Goal: Navigation & Orientation: Find specific page/section

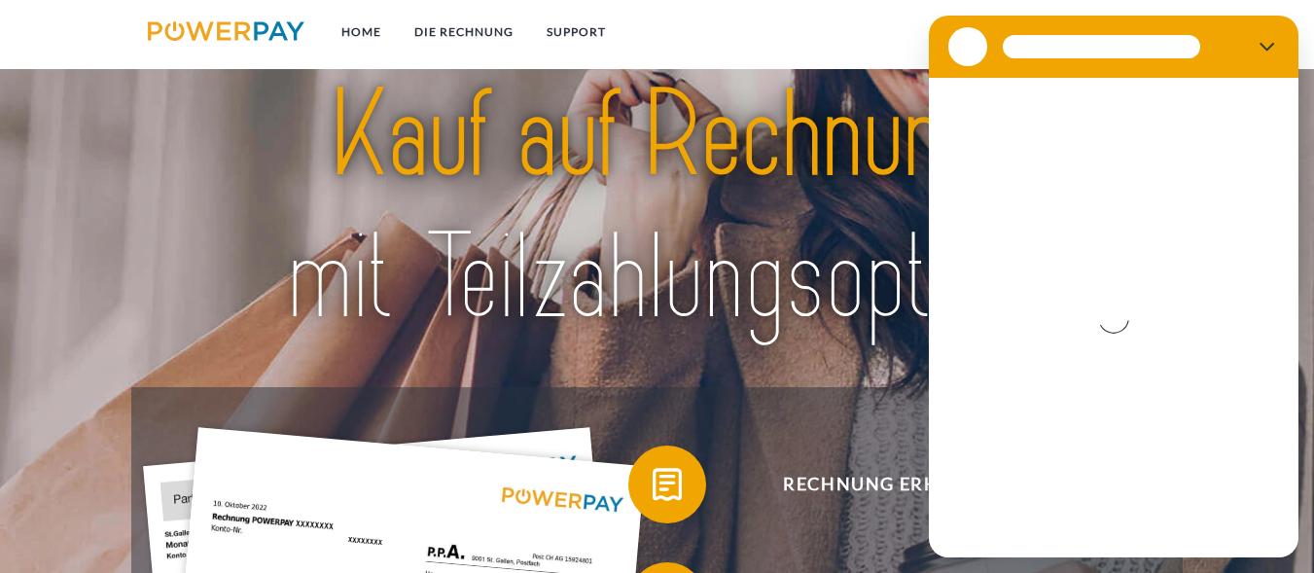
drag, startPoint x: 516, startPoint y: 309, endPoint x: 341, endPoint y: 29, distance: 329.8
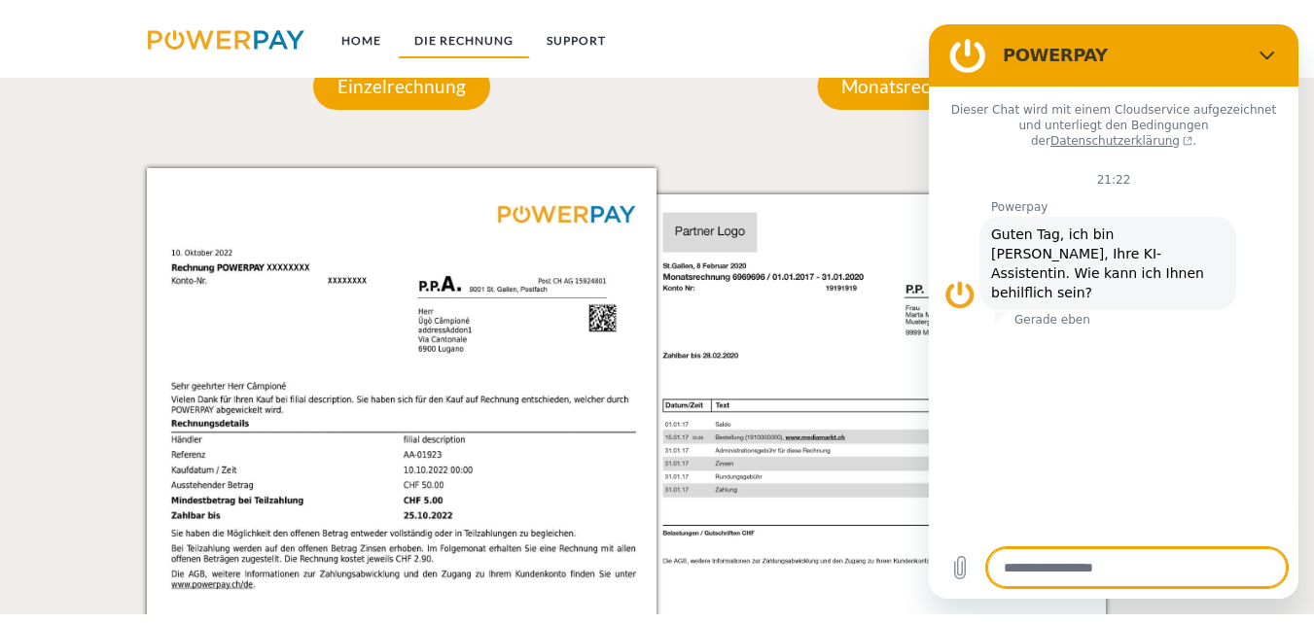
scroll to position [1748, 0]
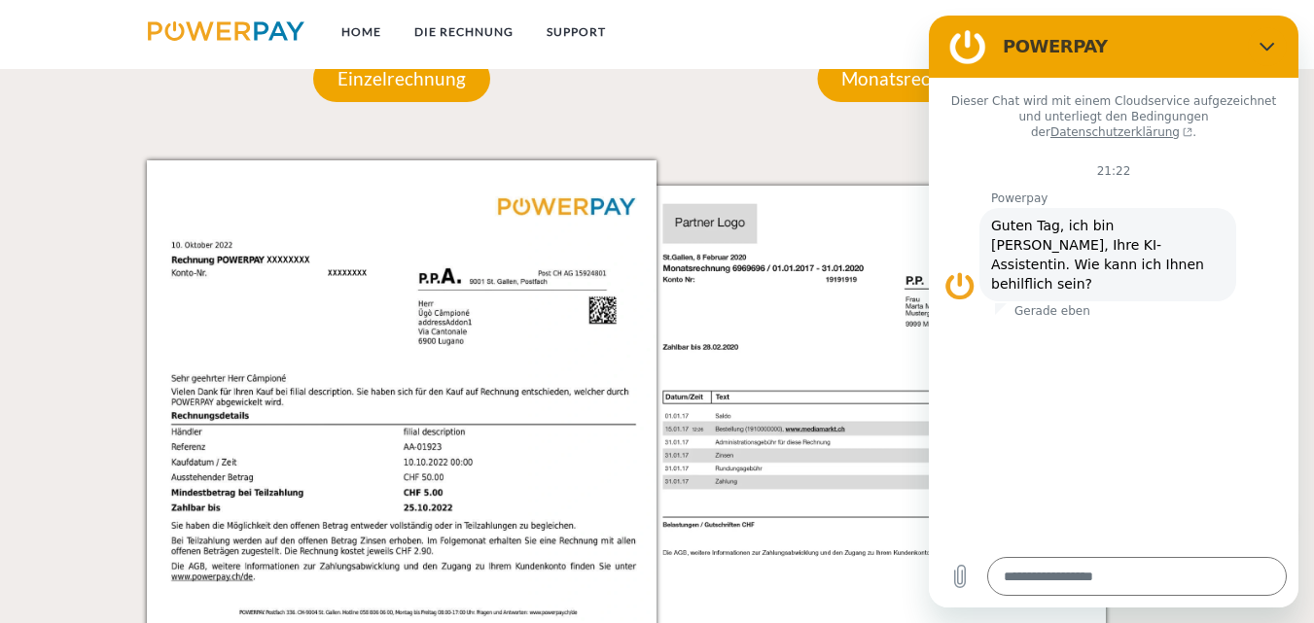
click at [827, 62] on nav "Home DIE RECHNUNG SUPPORT agb" at bounding box center [657, 34] width 1314 height 69
click at [822, 140] on div "Monatsrechnung" at bounding box center [912, 78] width 306 height 163
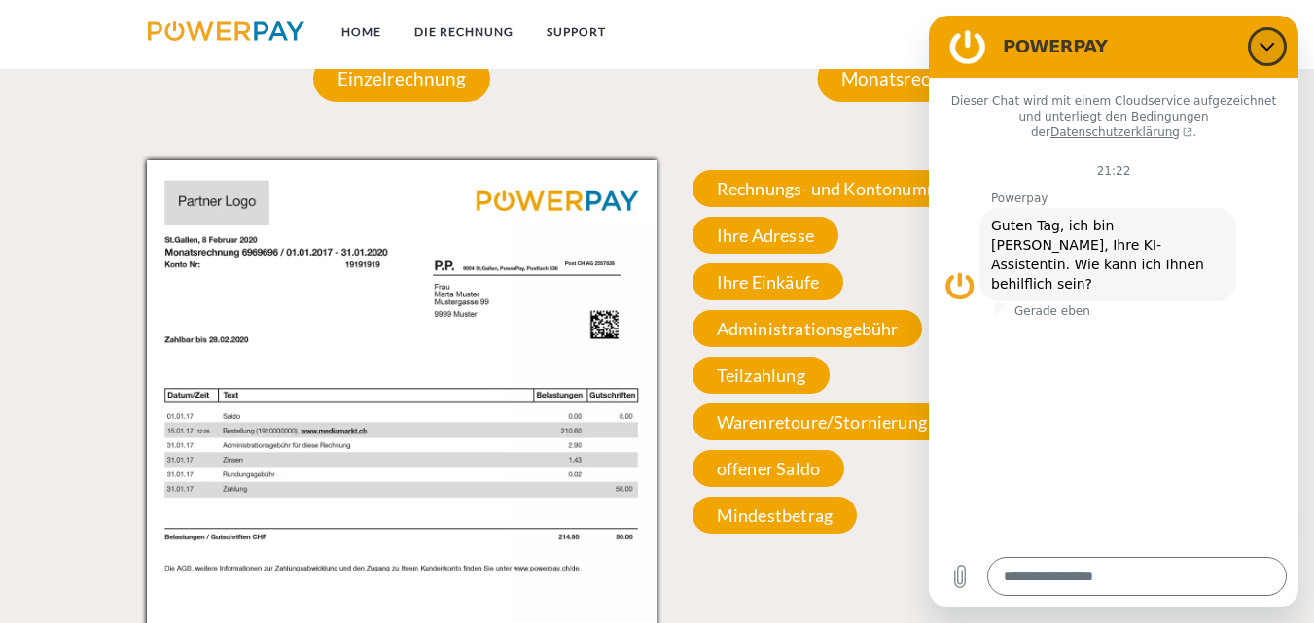
click at [1271, 39] on icon "Schließen" at bounding box center [1268, 47] width 16 height 16
type textarea "*"
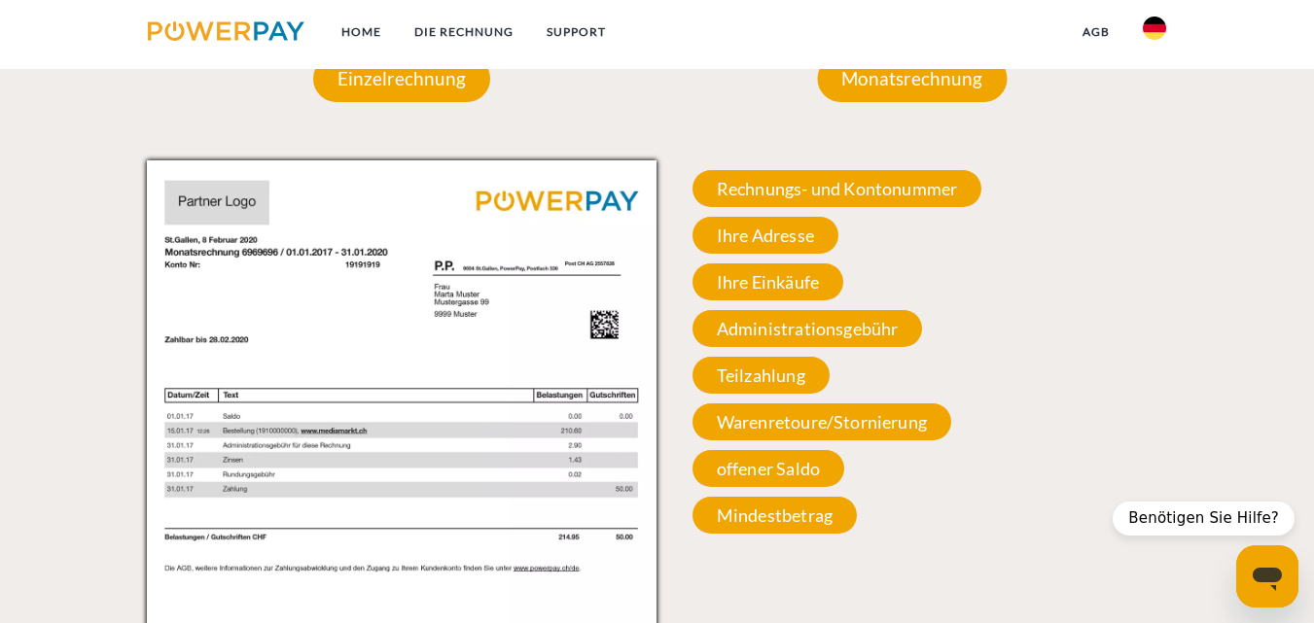
click at [1152, 25] on img at bounding box center [1154, 28] width 23 height 23
click at [987, 19] on nav "Home DIE RECHNUNG SUPPORT agb" at bounding box center [657, 34] width 1314 height 69
click at [367, 32] on link "Home" at bounding box center [361, 32] width 73 height 35
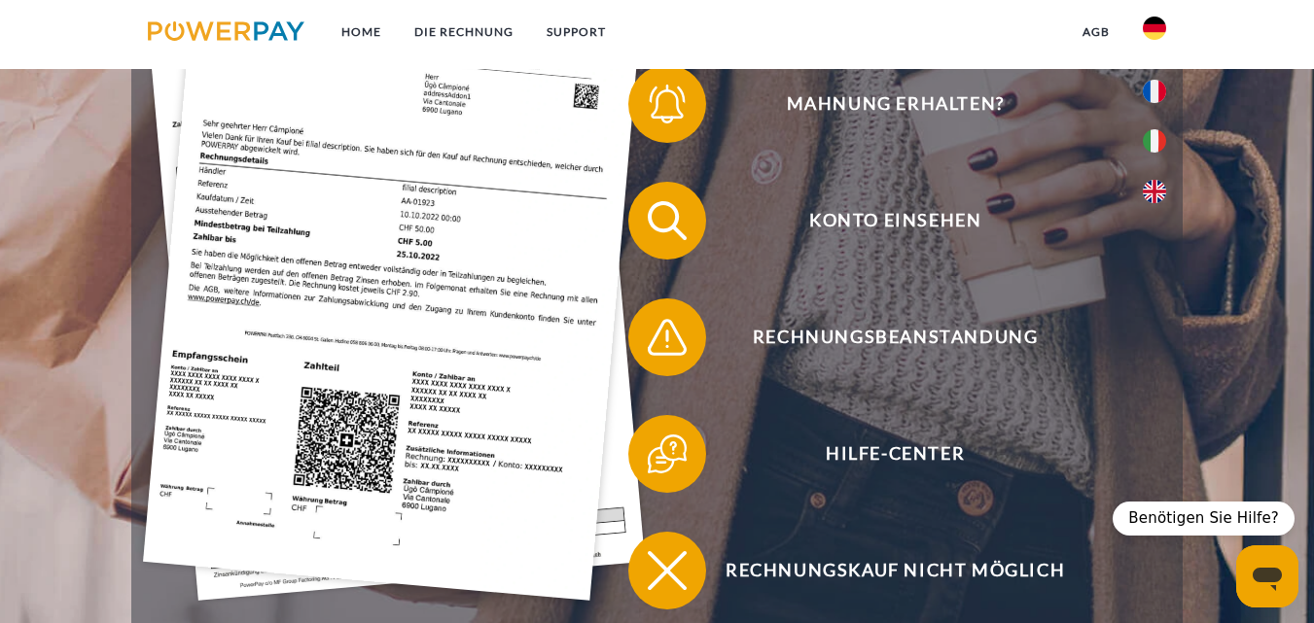
scroll to position [609, 0]
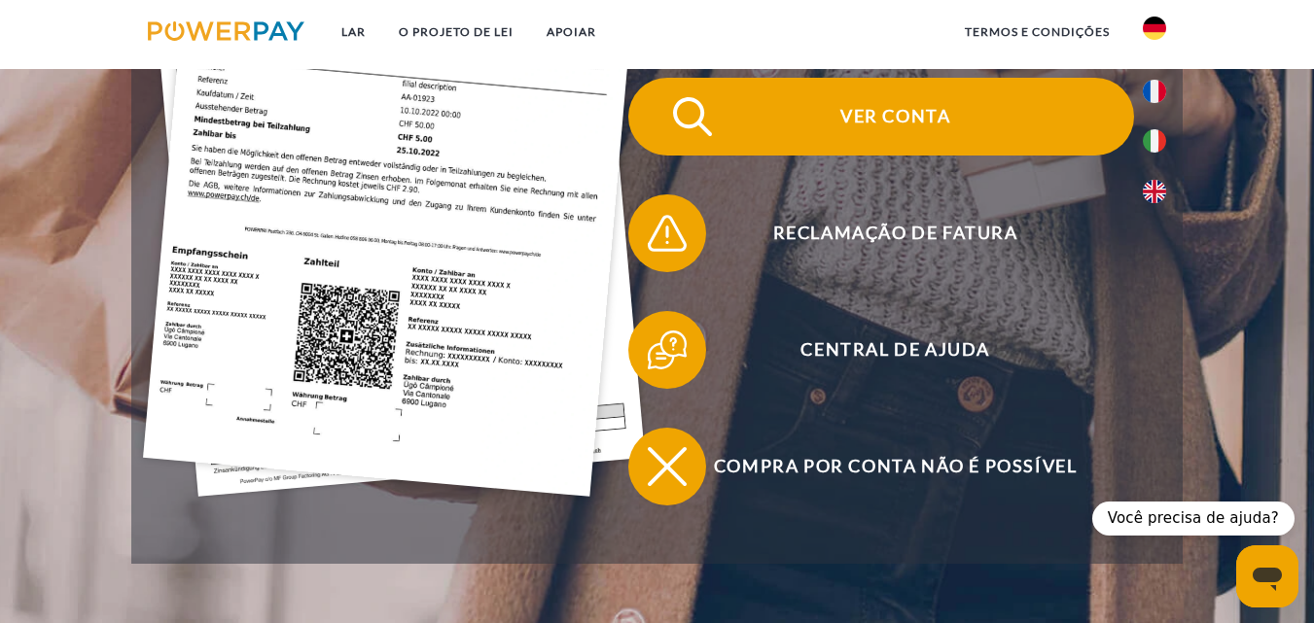
click at [899, 130] on span "Ver conta" at bounding box center [895, 117] width 477 height 78
